Goal: Find specific page/section: Find specific page/section

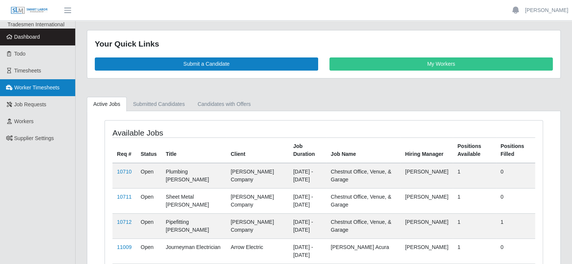
click at [44, 89] on span "Worker Timesheets" at bounding box center [36, 88] width 45 height 6
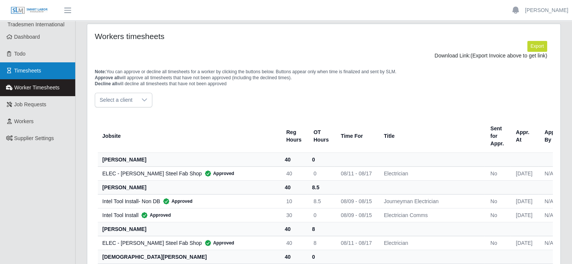
click at [27, 75] on link "Timesheets" at bounding box center [37, 70] width 75 height 17
